Goal: Information Seeking & Learning: Learn about a topic

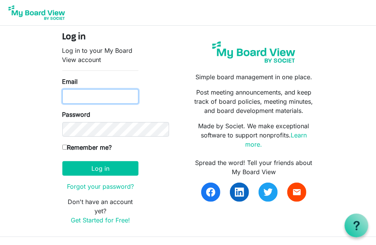
type input "jaynesutherland0@gmail.com"
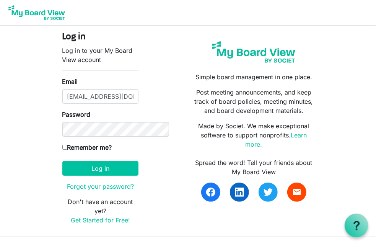
click at [62, 147] on input "Remember me?" at bounding box center [64, 147] width 5 height 5
checkbox input "true"
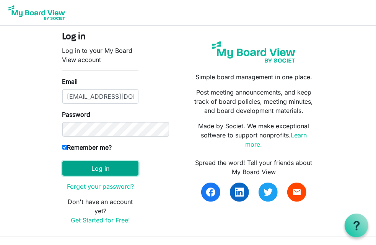
click at [76, 167] on button "Log in" at bounding box center [100, 168] width 76 height 15
click at [73, 168] on button "Log in" at bounding box center [100, 168] width 76 height 15
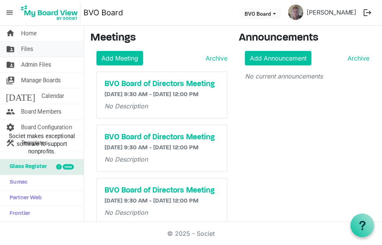
click at [34, 47] on link "folder_shared Files" at bounding box center [42, 48] width 84 height 15
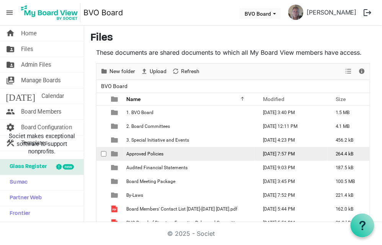
scroll to position [19, 0]
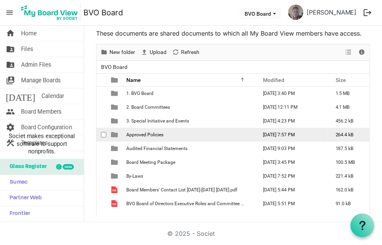
click at [166, 134] on td "Approved Policies" at bounding box center [189, 135] width 131 height 14
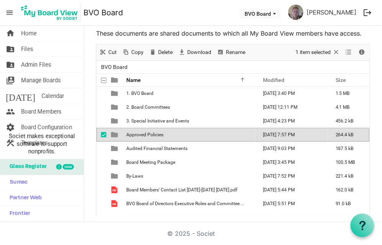
click at [166, 134] on td "Approved Policies" at bounding box center [189, 135] width 131 height 14
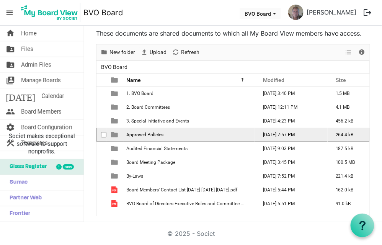
click at [165, 135] on td "Approved Policies" at bounding box center [189, 135] width 131 height 14
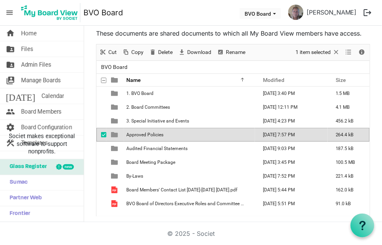
click at [165, 135] on td "Approved Policies" at bounding box center [189, 135] width 131 height 14
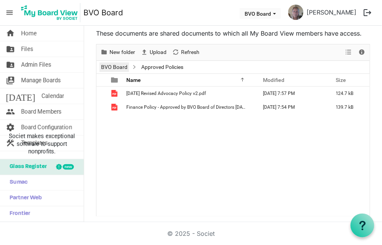
click at [122, 65] on link "BVO Board" at bounding box center [113, 67] width 29 height 10
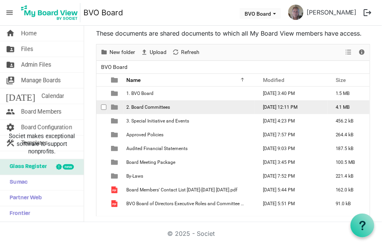
click at [160, 107] on span "2. Board Committees" at bounding box center [148, 106] width 44 height 5
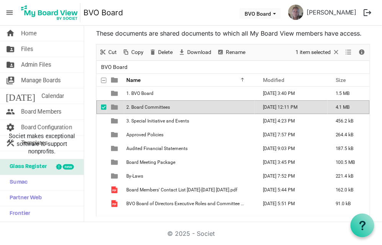
click at [160, 107] on span "2. Board Committees" at bounding box center [148, 106] width 44 height 5
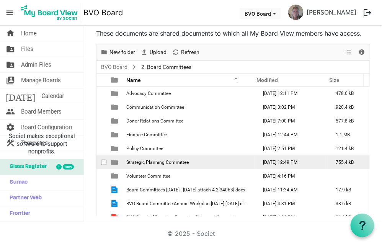
click at [158, 160] on span "Strategic Planning Committee" at bounding box center [157, 161] width 62 height 5
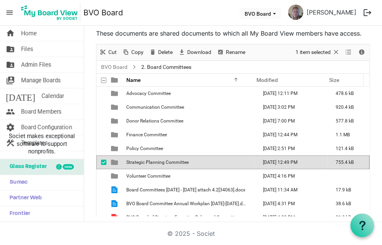
click at [158, 160] on span "Strategic Planning Committee" at bounding box center [157, 161] width 62 height 5
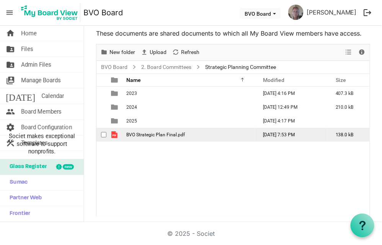
click at [154, 132] on span "BVO Strategic Plan Final.pdf" at bounding box center [155, 134] width 58 height 5
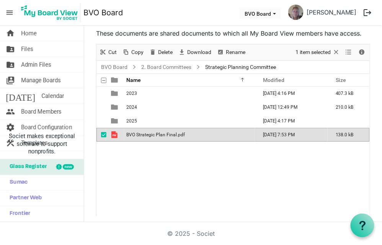
click at [154, 132] on span "BVO Strategic Plan Final.pdf" at bounding box center [155, 134] width 58 height 5
click at [41, 98] on span "Calendar" at bounding box center [52, 95] width 23 height 15
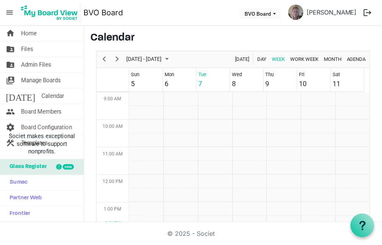
scroll to position [247, 0]
click at [42, 79] on span "Manage Boards" at bounding box center [41, 80] width 40 height 15
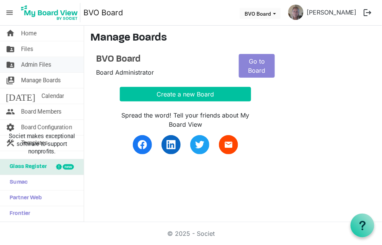
click at [44, 60] on span "Admin Files" at bounding box center [36, 64] width 30 height 15
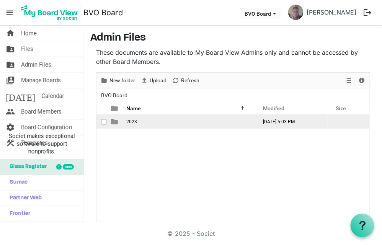
click at [280, 120] on td "[DATE] 5:03 PM" at bounding box center [291, 122] width 73 height 14
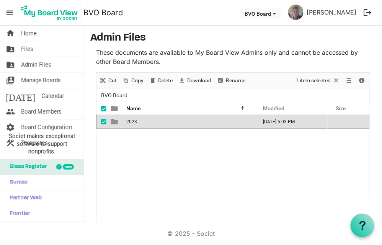
click at [280, 120] on td "August 21, 2023 5:03 PM" at bounding box center [291, 122] width 73 height 14
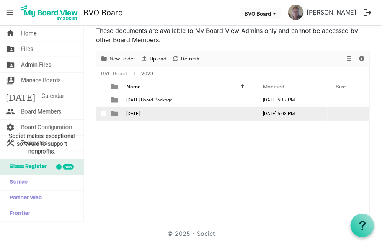
click at [287, 113] on td "August 21, 2023 5:03 PM" at bounding box center [291, 114] width 73 height 14
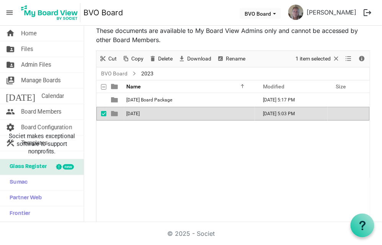
click at [287, 113] on td "August 21, 2023 5:03 PM" at bounding box center [291, 114] width 73 height 14
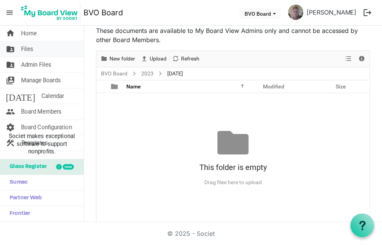
click at [35, 51] on link "folder_shared Files" at bounding box center [42, 48] width 84 height 15
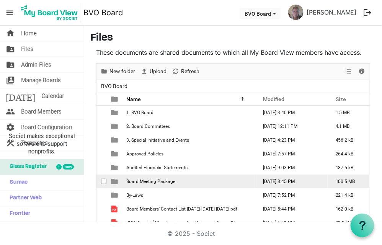
click at [167, 182] on span "Board Meeting Package" at bounding box center [150, 181] width 49 height 5
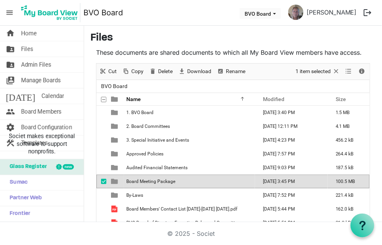
click at [167, 182] on span "Board Meeting Package" at bounding box center [150, 181] width 49 height 5
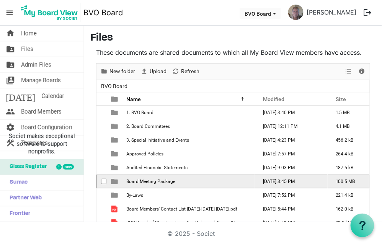
click at [167, 182] on span "Board Meeting Package" at bounding box center [150, 181] width 49 height 5
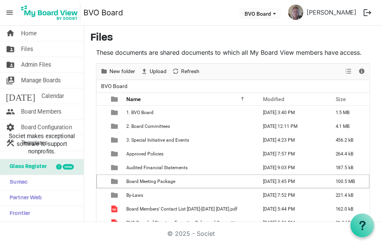
scroll to position [13, 0]
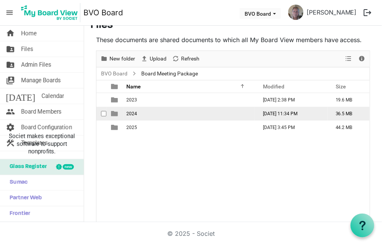
click at [116, 111] on span "is template cell column header type" at bounding box center [114, 113] width 7 height 7
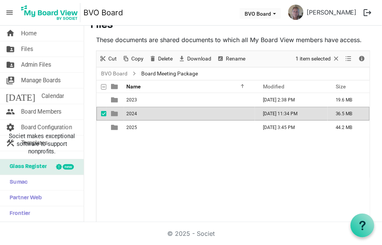
click at [116, 111] on span "is template cell column header type" at bounding box center [114, 113] width 7 height 7
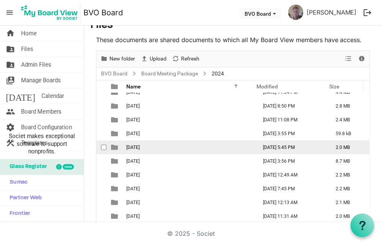
scroll to position [19, 0]
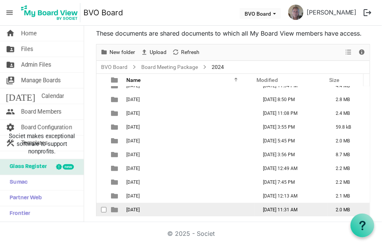
click at [138, 209] on span "[DATE]" at bounding box center [132, 209] width 13 height 5
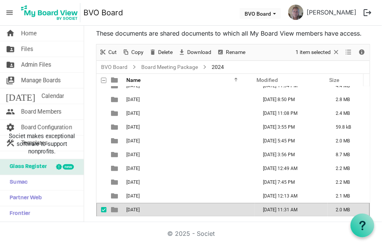
click at [138, 209] on span "[DATE]" at bounding box center [132, 209] width 13 height 5
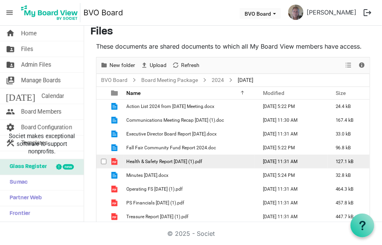
scroll to position [0, 0]
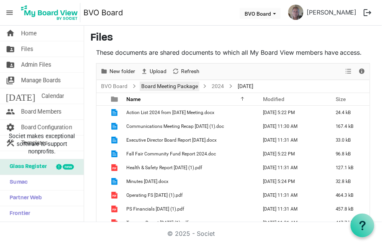
click at [180, 84] on link "Board Meeting Package" at bounding box center [170, 86] width 60 height 10
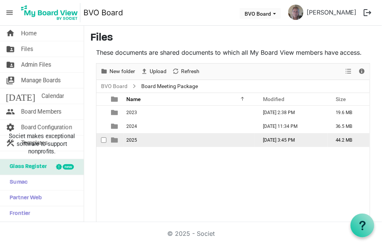
click at [130, 137] on span "2025" at bounding box center [131, 139] width 11 height 5
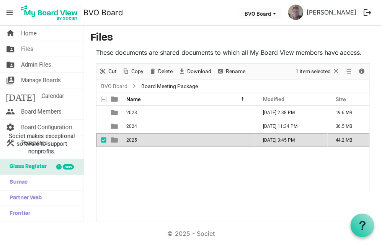
click at [130, 137] on span "2025" at bounding box center [131, 139] width 11 height 5
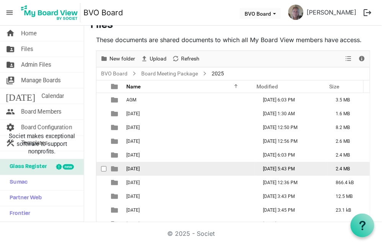
scroll to position [8, 0]
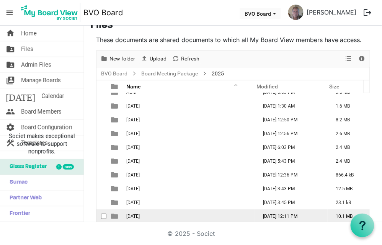
click at [140, 214] on span "[DATE]" at bounding box center [132, 215] width 13 height 5
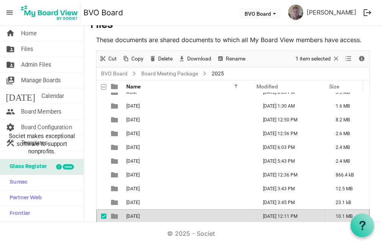
scroll to position [8, 0]
click at [140, 214] on span "[DATE]" at bounding box center [132, 215] width 13 height 5
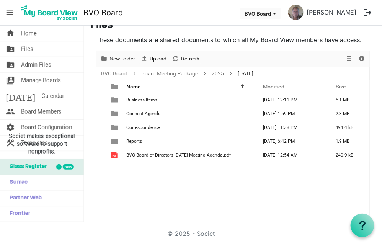
scroll to position [0, 0]
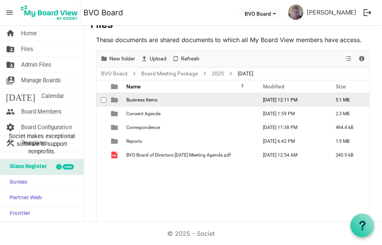
click at [144, 97] on span "Business Items" at bounding box center [141, 99] width 31 height 5
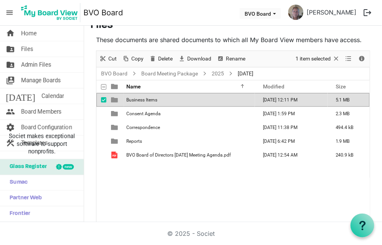
click at [144, 97] on span "Business Items" at bounding box center [141, 99] width 31 height 5
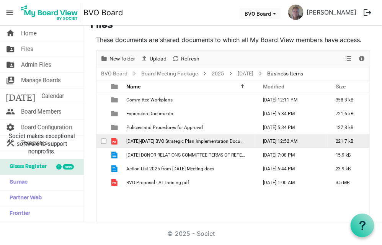
click at [175, 138] on span "[DATE]-[DATE] BVO Strategic Plan Implementation Document For Tracking [DATE] Bo…" at bounding box center [224, 140] width 197 height 5
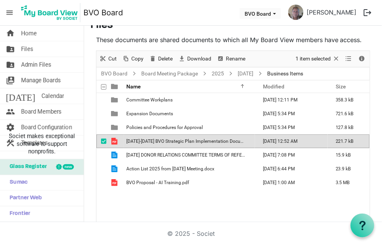
click at [175, 138] on span "[DATE]-[DATE] BVO Strategic Plan Implementation Document For Tracking [DATE] Bo…" at bounding box center [224, 140] width 197 height 5
